Goal: Navigation & Orientation: Understand site structure

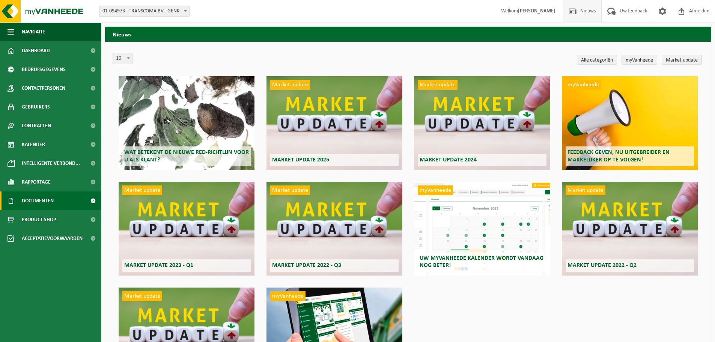
click at [57, 197] on link "Documenten" at bounding box center [50, 201] width 101 height 19
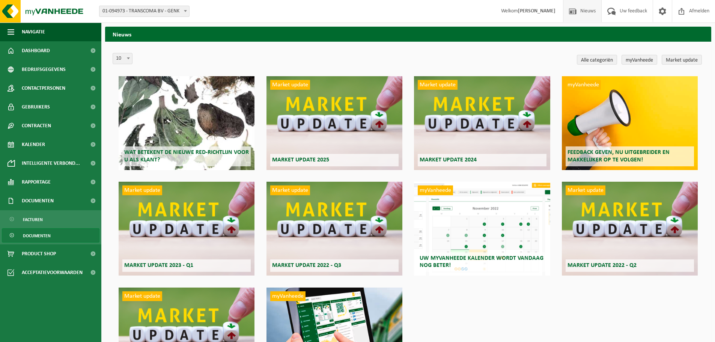
click at [57, 238] on link "Documenten" at bounding box center [51, 235] width 98 height 14
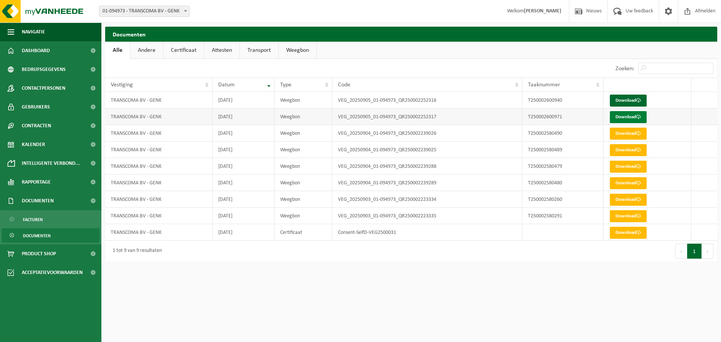
click at [635, 118] on link "Download" at bounding box center [628, 117] width 37 height 12
click at [631, 102] on link "Download" at bounding box center [628, 101] width 37 height 12
click at [143, 42] on link "Andere" at bounding box center [146, 50] width 33 height 17
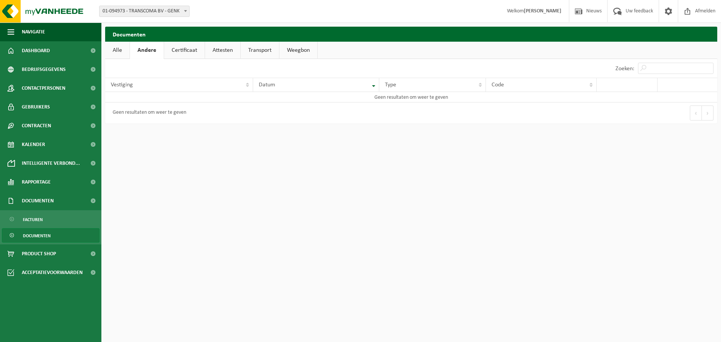
click at [197, 52] on link "Certificaat" at bounding box center [184, 50] width 41 height 17
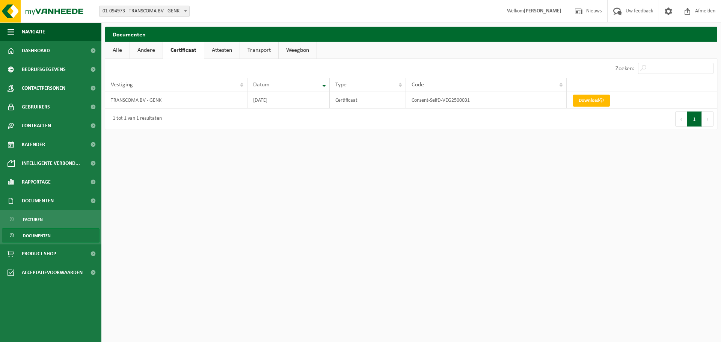
click at [226, 47] on link "Attesten" at bounding box center [221, 50] width 35 height 17
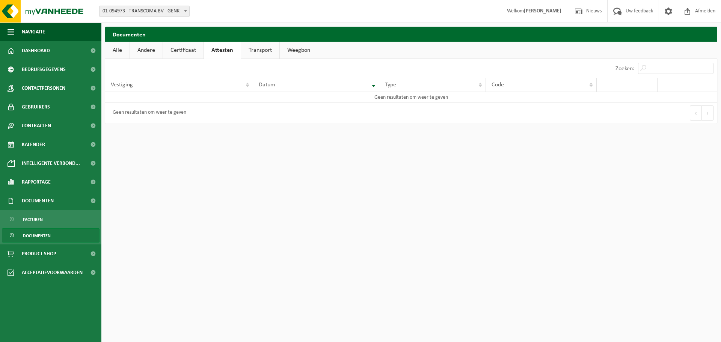
click at [261, 54] on link "Transport" at bounding box center [260, 50] width 38 height 17
click at [291, 54] on link "Weegbon" at bounding box center [299, 50] width 38 height 17
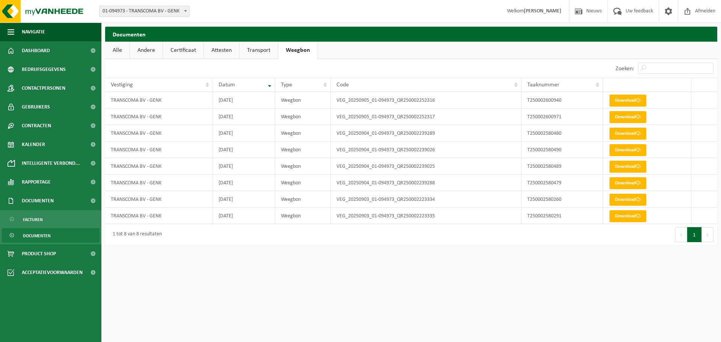
click at [124, 54] on link "Alle" at bounding box center [117, 50] width 24 height 17
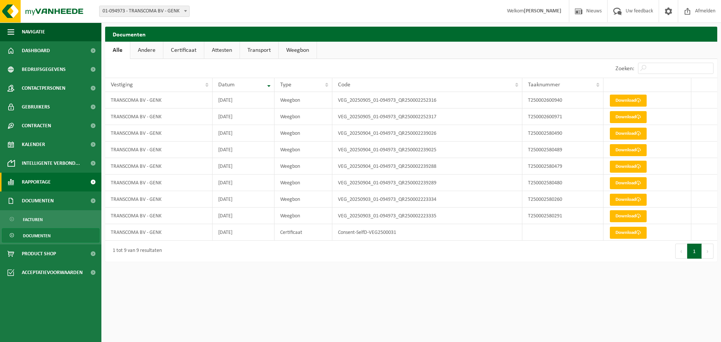
click at [64, 181] on link "Rapportage" at bounding box center [50, 182] width 101 height 19
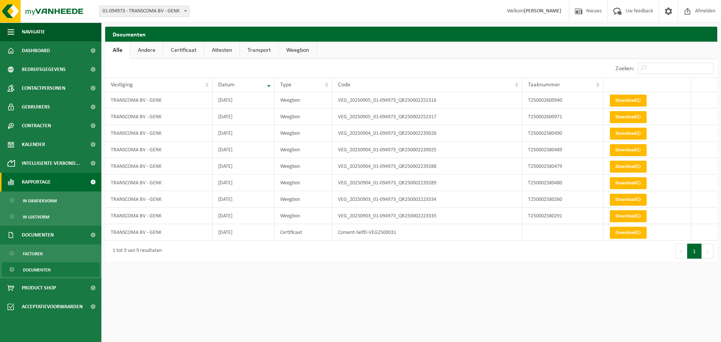
click at [64, 181] on link "Rapportage" at bounding box center [50, 182] width 101 height 19
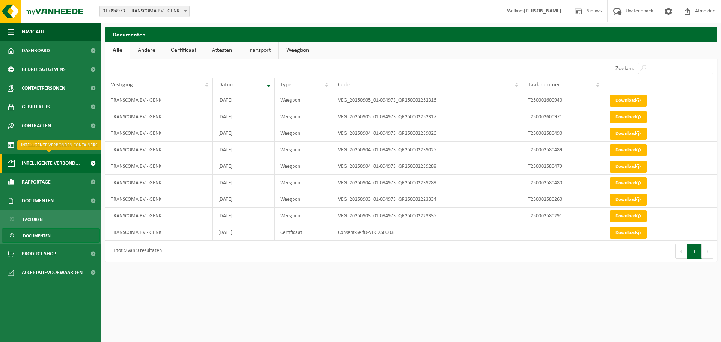
click at [58, 166] on span "Intelligente verbond..." at bounding box center [51, 163] width 58 height 19
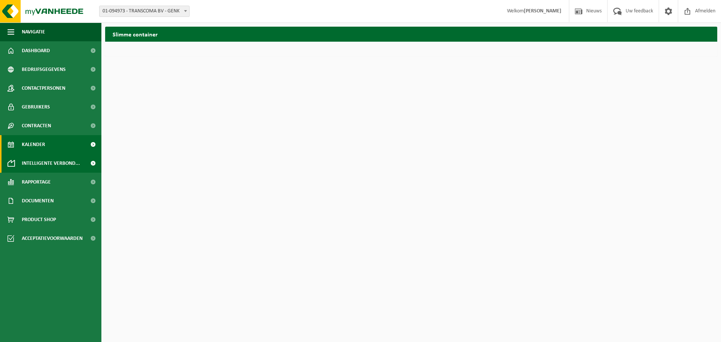
click at [56, 149] on link "Kalender" at bounding box center [50, 144] width 101 height 19
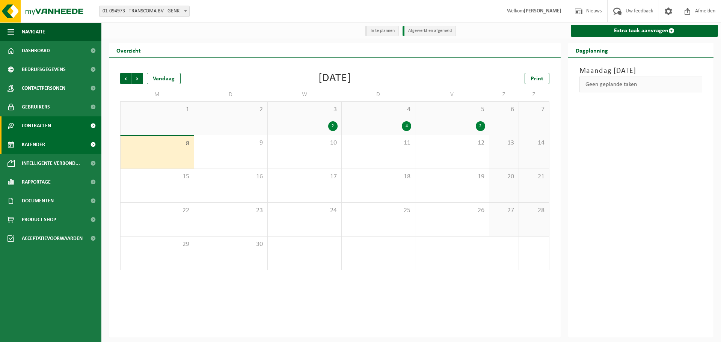
click at [59, 128] on link "Contracten" at bounding box center [50, 125] width 101 height 19
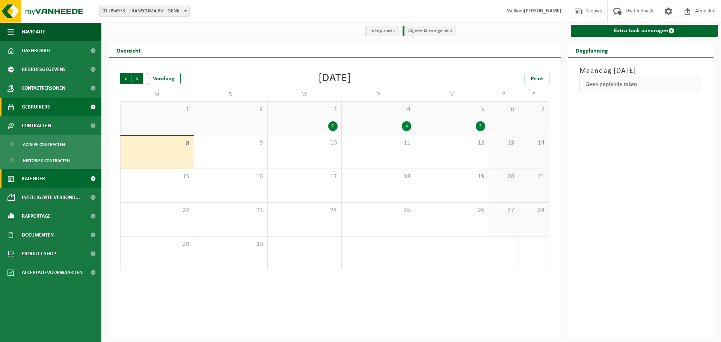
click at [57, 98] on link "Gebruikers" at bounding box center [50, 107] width 101 height 19
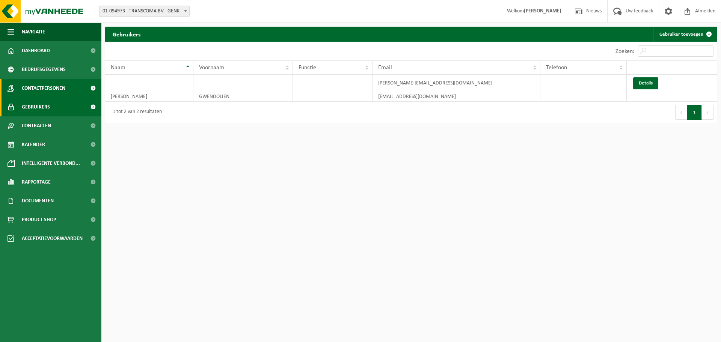
click at [59, 89] on span "Contactpersonen" at bounding box center [44, 88] width 44 height 19
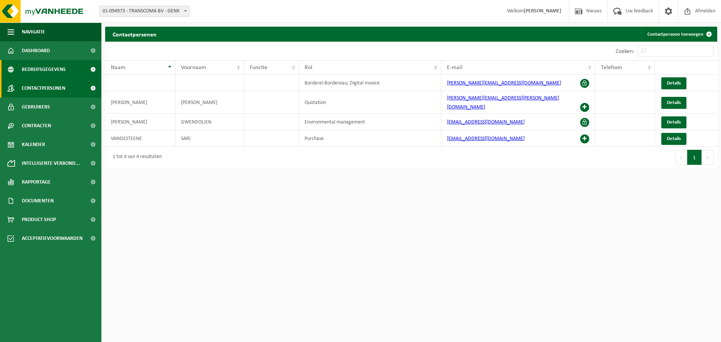
click at [73, 69] on link "Bedrijfsgegevens" at bounding box center [50, 69] width 101 height 19
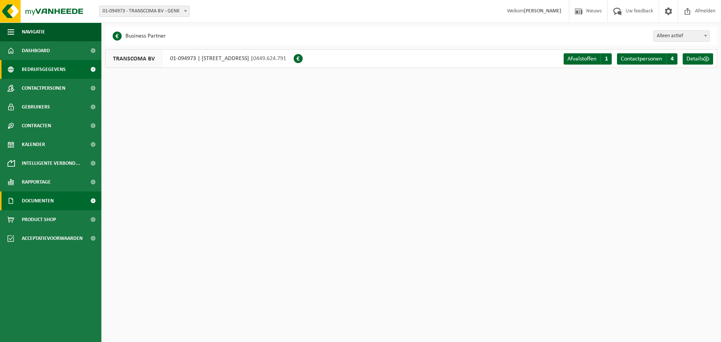
click at [59, 196] on link "Documenten" at bounding box center [50, 201] width 101 height 19
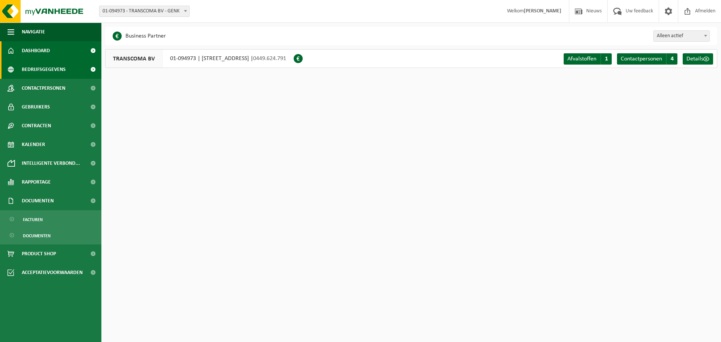
click at [32, 51] on span "Dashboard" at bounding box center [36, 50] width 28 height 19
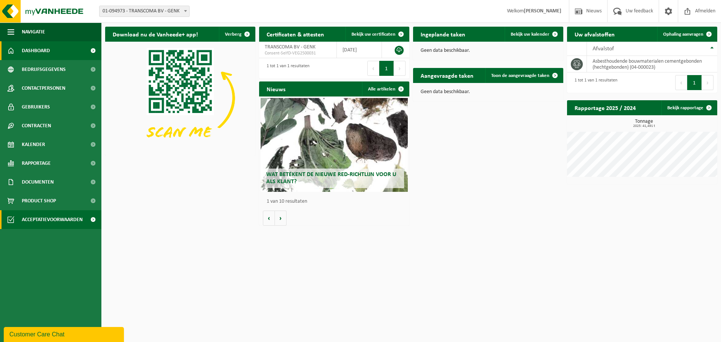
click at [60, 222] on span "Acceptatievoorwaarden" at bounding box center [52, 219] width 61 height 19
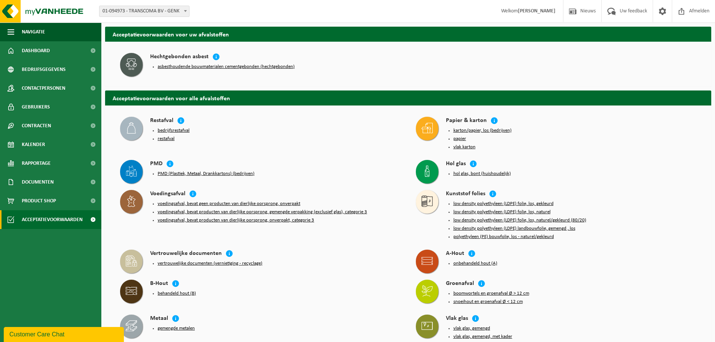
click at [266, 64] on button "asbesthoudende bouwmaterialen cementgebonden (hechtgebonden)" at bounding box center [226, 67] width 137 height 6
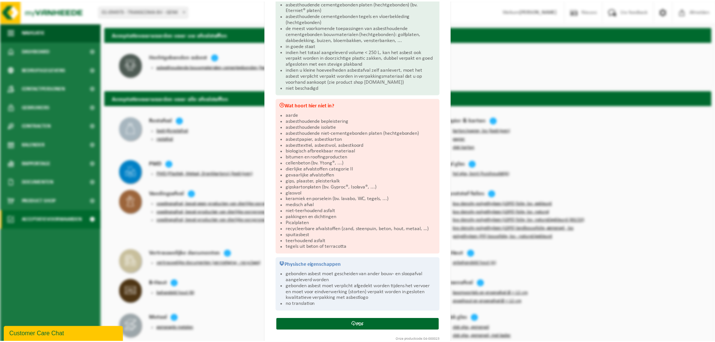
scroll to position [75, 0]
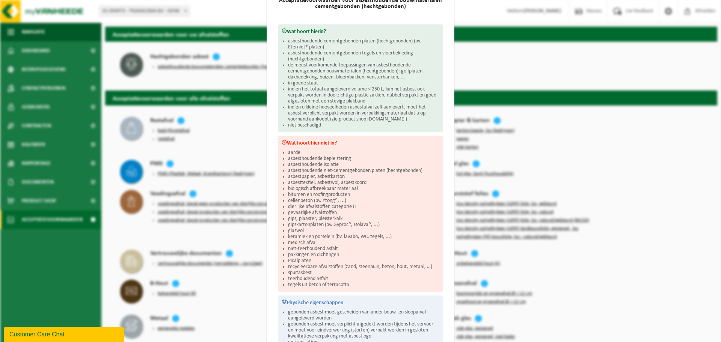
click at [190, 81] on div "Asbesthoudende bouwmaterialen cementgebonden (hechtgebonden) Sluiten Acceptatie…" at bounding box center [360, 171] width 721 height 342
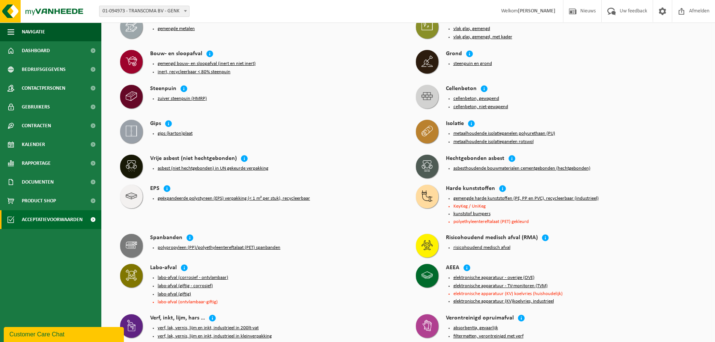
scroll to position [300, 0]
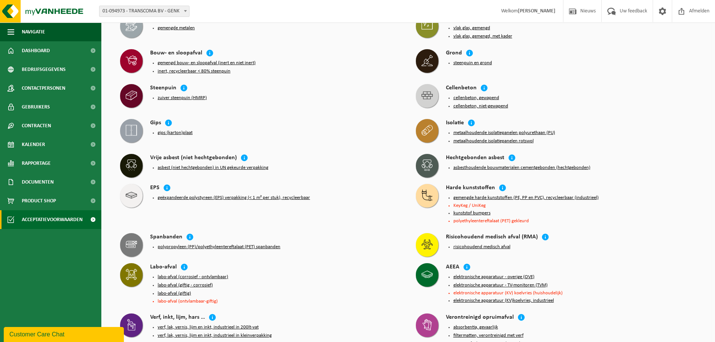
click at [238, 163] on div "asbest (niet hechtgebonden) in UN gekeurde verpakking" at bounding box center [275, 168] width 251 height 11
click at [239, 165] on button "asbest (niet hechtgebonden) in UN gekeurde verpakking" at bounding box center [213, 168] width 111 height 6
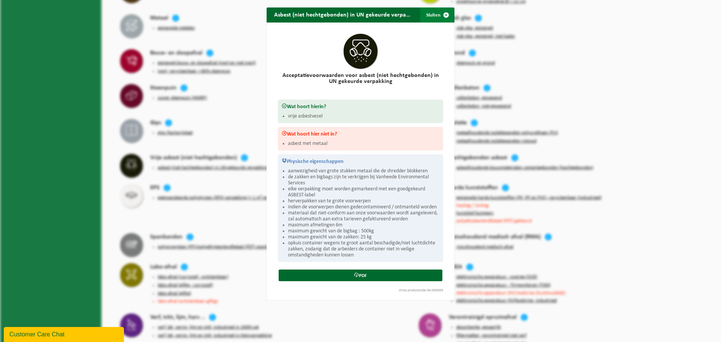
click at [429, 13] on button "Sluiten" at bounding box center [436, 15] width 33 height 15
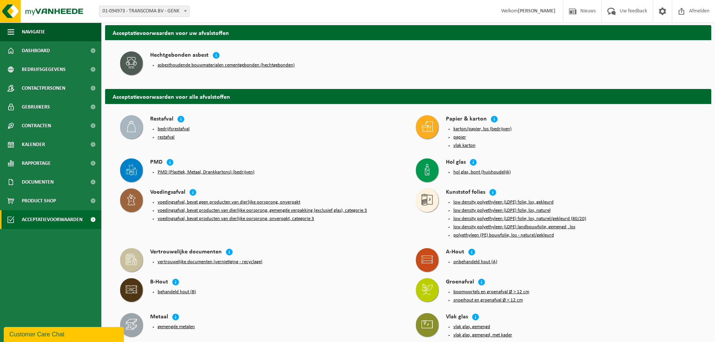
scroll to position [0, 0]
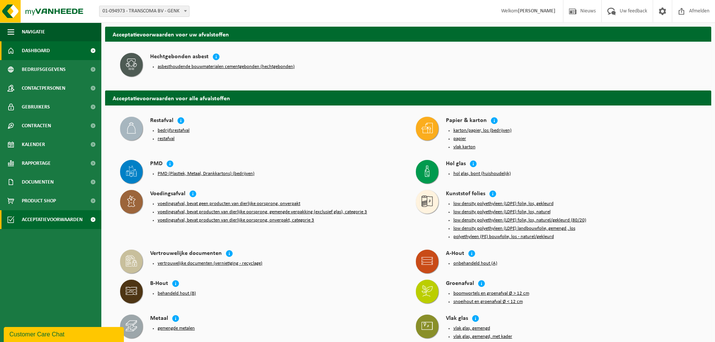
click at [59, 46] on link "Dashboard" at bounding box center [50, 50] width 101 height 19
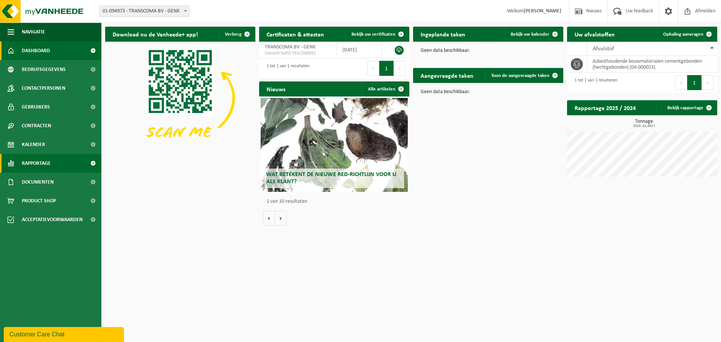
click at [44, 164] on span "Rapportage" at bounding box center [36, 163] width 29 height 19
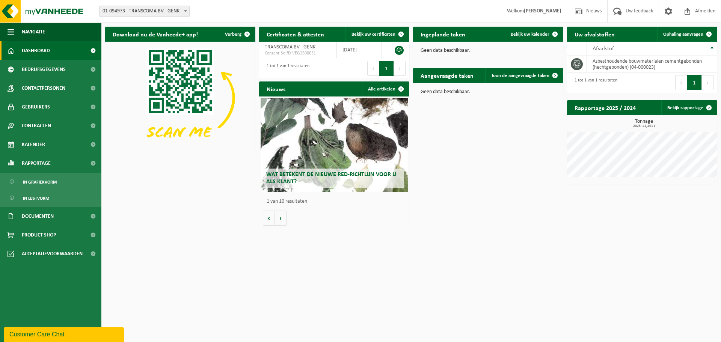
click at [54, 51] on link "Dashboard" at bounding box center [50, 50] width 101 height 19
